Goal: Find contact information

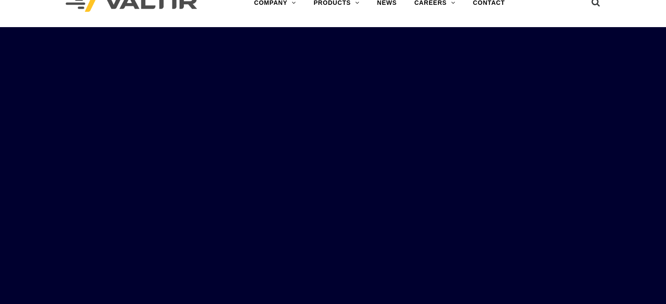
scroll to position [22, 0]
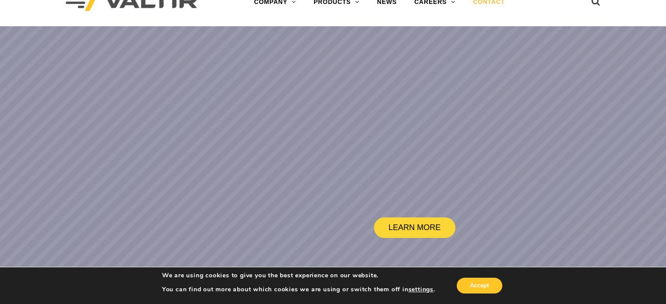
click at [480, 6] on link "CONTACT" at bounding box center [488, 2] width 49 height 18
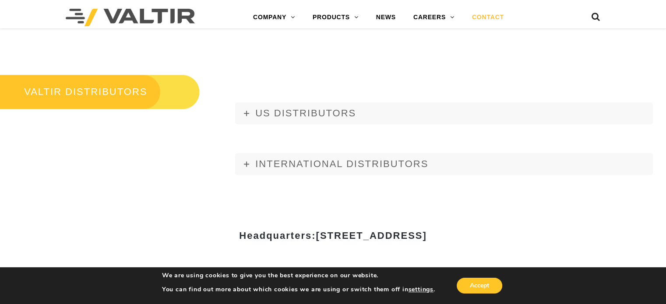
scroll to position [999, 0]
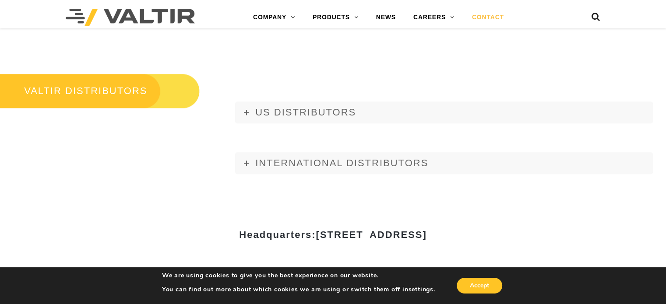
click at [361, 124] on div "US DISTRIBUTORS [US_STATE] Gulf Material Sales, LLC [STREET_ADDRESS][PERSON_NAM…" at bounding box center [444, 138] width 418 height 73
click at [357, 112] on link "US DISTRIBUTORS" at bounding box center [444, 113] width 418 height 22
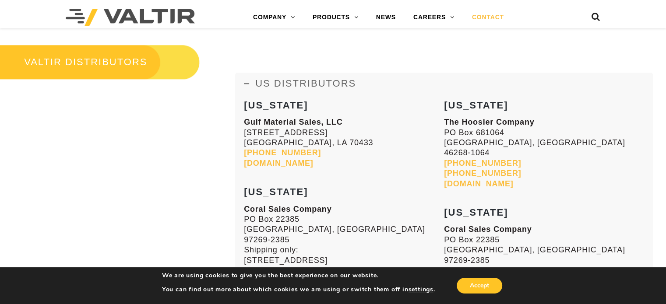
scroll to position [1027, 0]
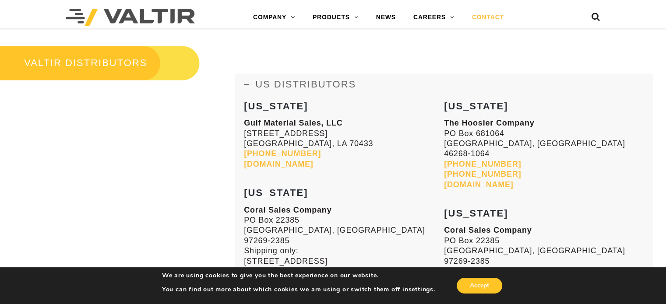
click at [287, 167] on link "[DOMAIN_NAME]" at bounding box center [278, 164] width 69 height 9
